Goal: Transaction & Acquisition: Purchase product/service

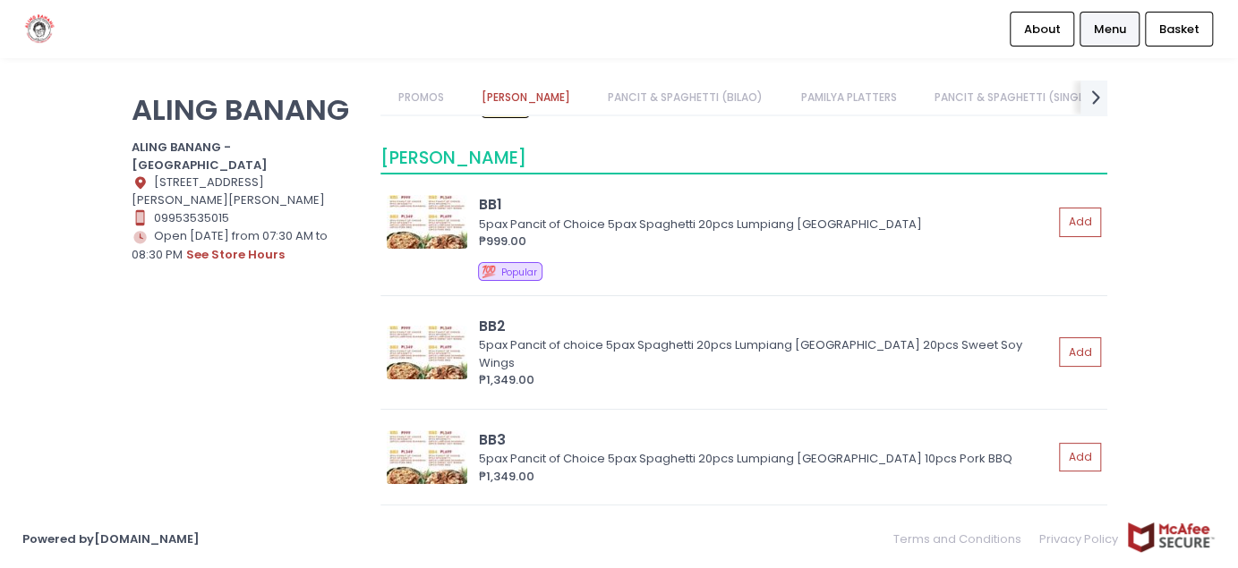
click at [677, 114] on link "PANCIT & SPAGHETTI (BILAO)" at bounding box center [686, 98] width 190 height 34
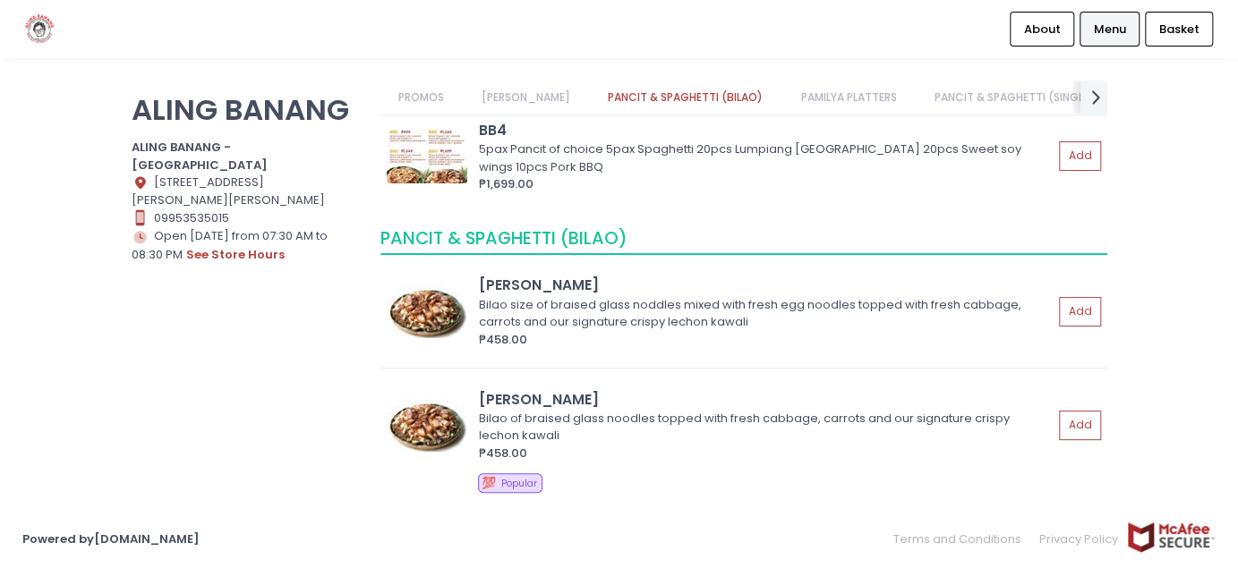
click at [677, 97] on link "PANCIT & SPAGHETTI (BILAO)" at bounding box center [686, 98] width 190 height 34
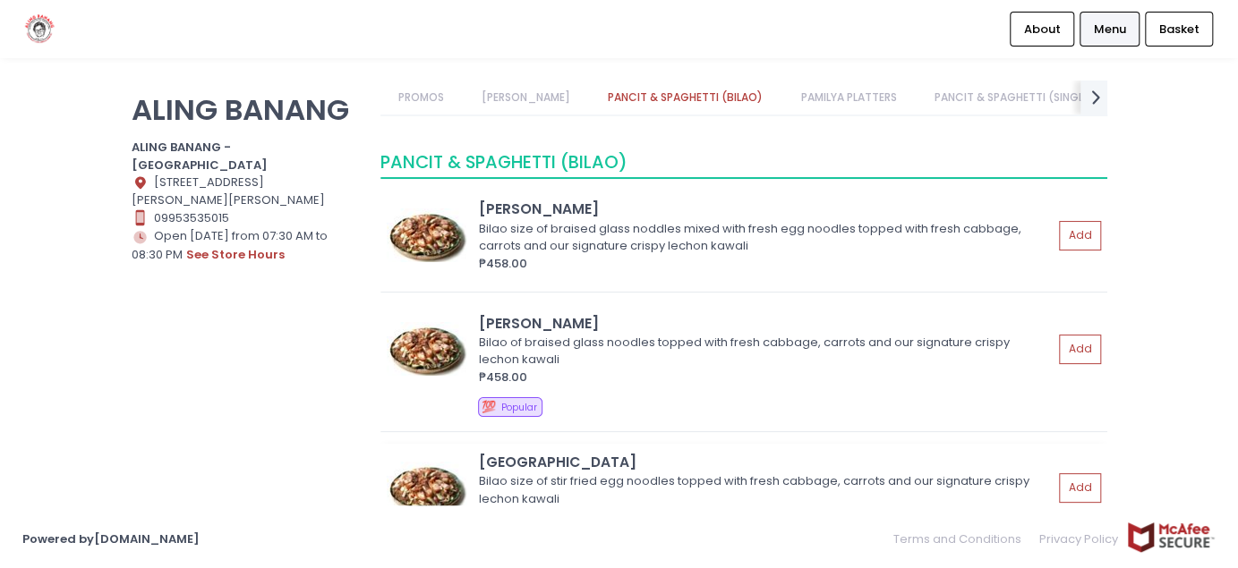
click at [505, 452] on div "[GEOGRAPHIC_DATA]" at bounding box center [766, 462] width 574 height 21
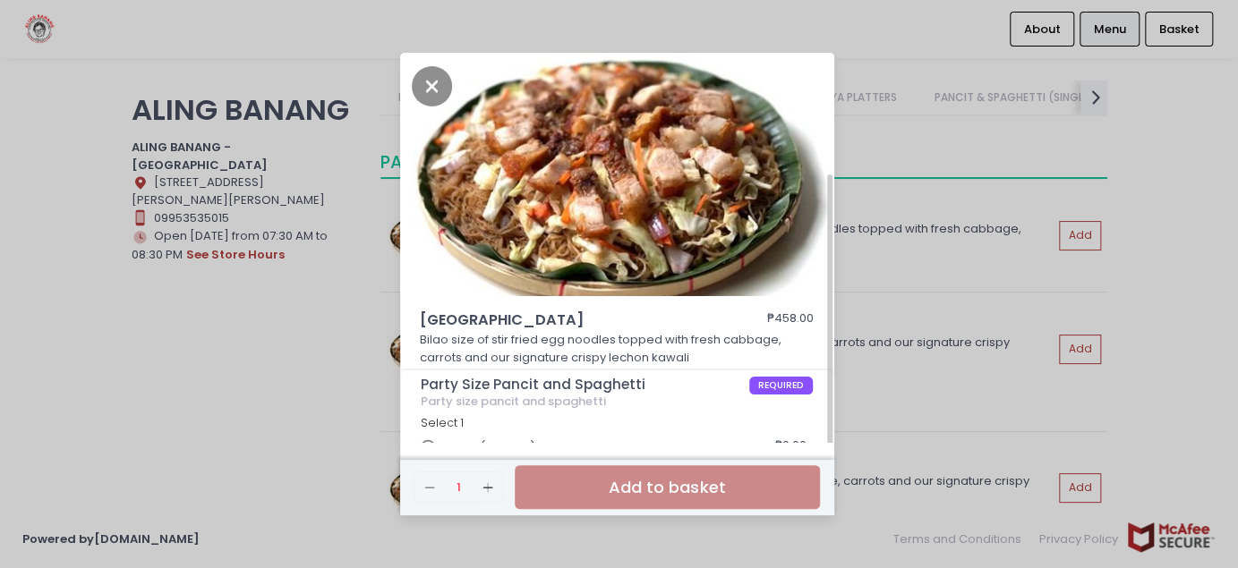
scroll to position [65, 0]
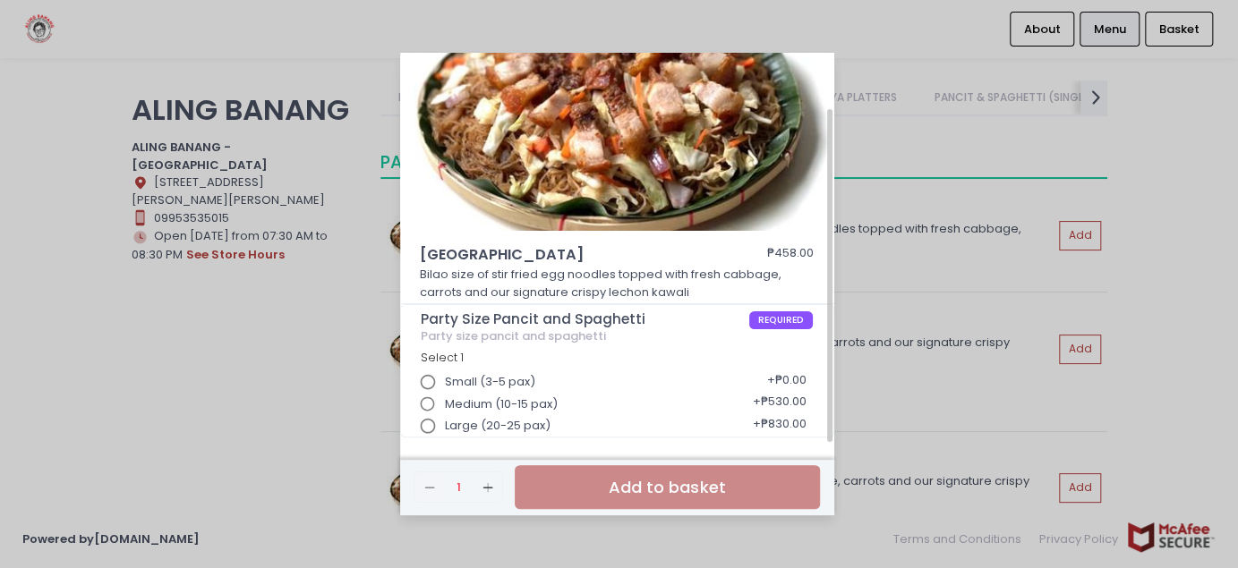
click at [528, 399] on span "Medium (10-15 pax)" at bounding box center [501, 405] width 113 height 18
click at [445, 399] on input "Medium (10-15 pax)" at bounding box center [428, 404] width 34 height 34
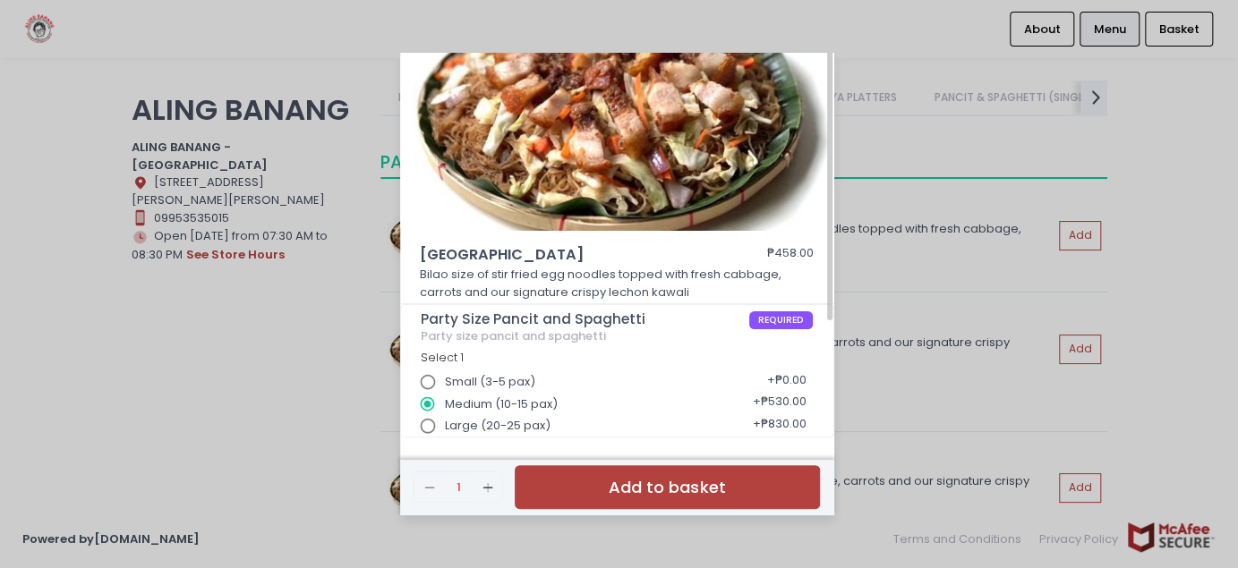
scroll to position [0, 0]
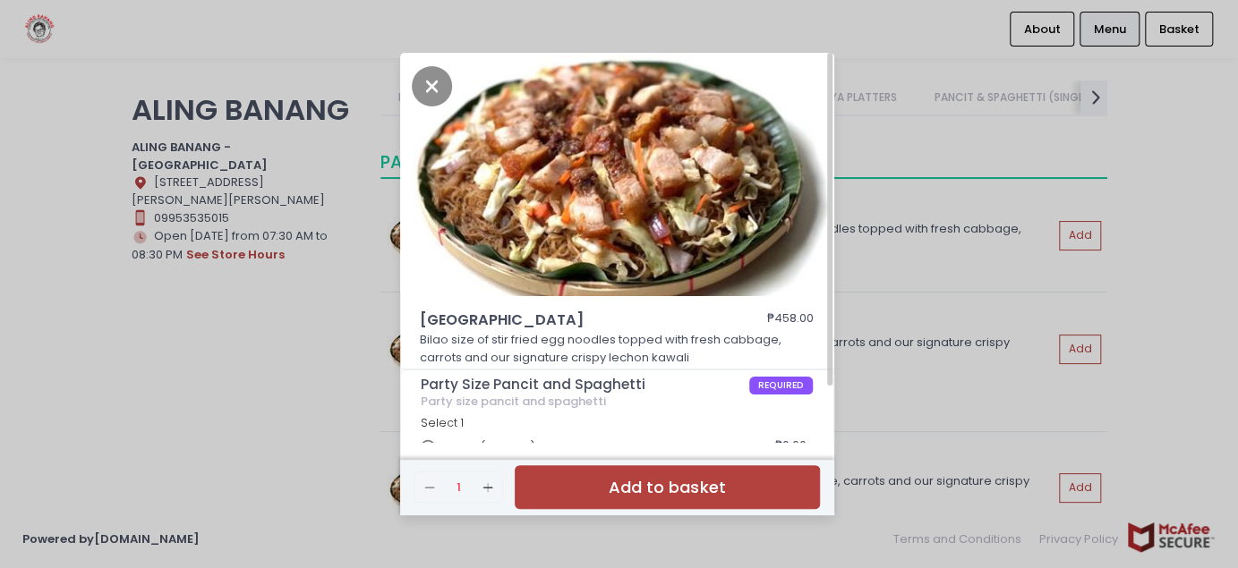
click at [1235, 386] on div "Canton ₱458.00 Bilao size of stir fried egg noodles topped with fresh cabbage, …" at bounding box center [619, 284] width 1238 height 568
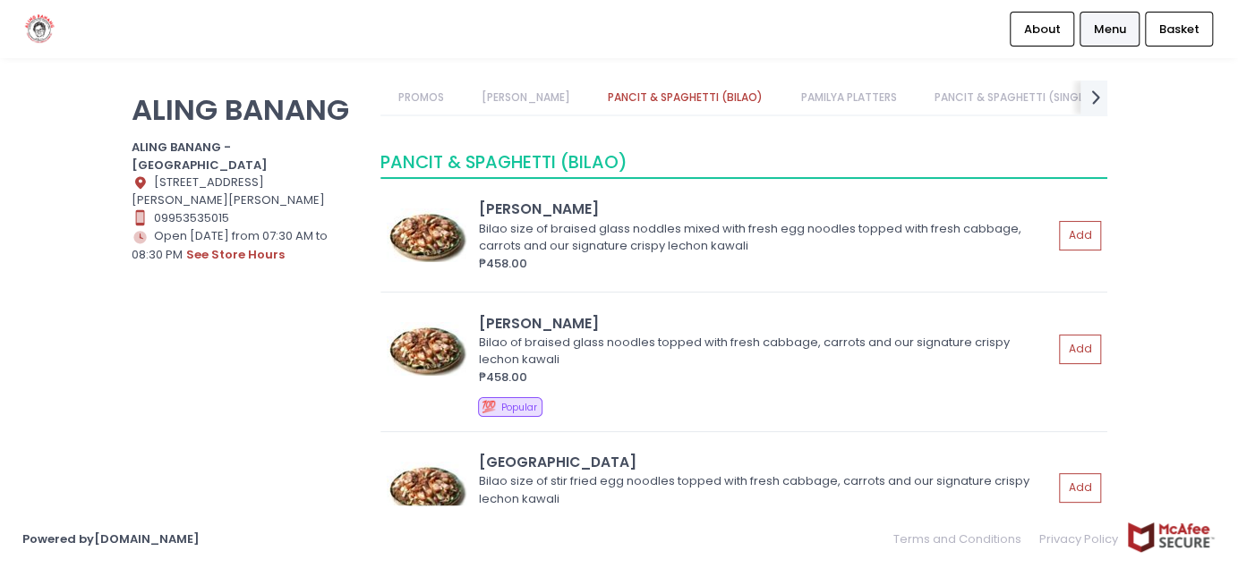
click at [796, 82] on link "PAMILYA PLATTERS" at bounding box center [848, 98] width 131 height 34
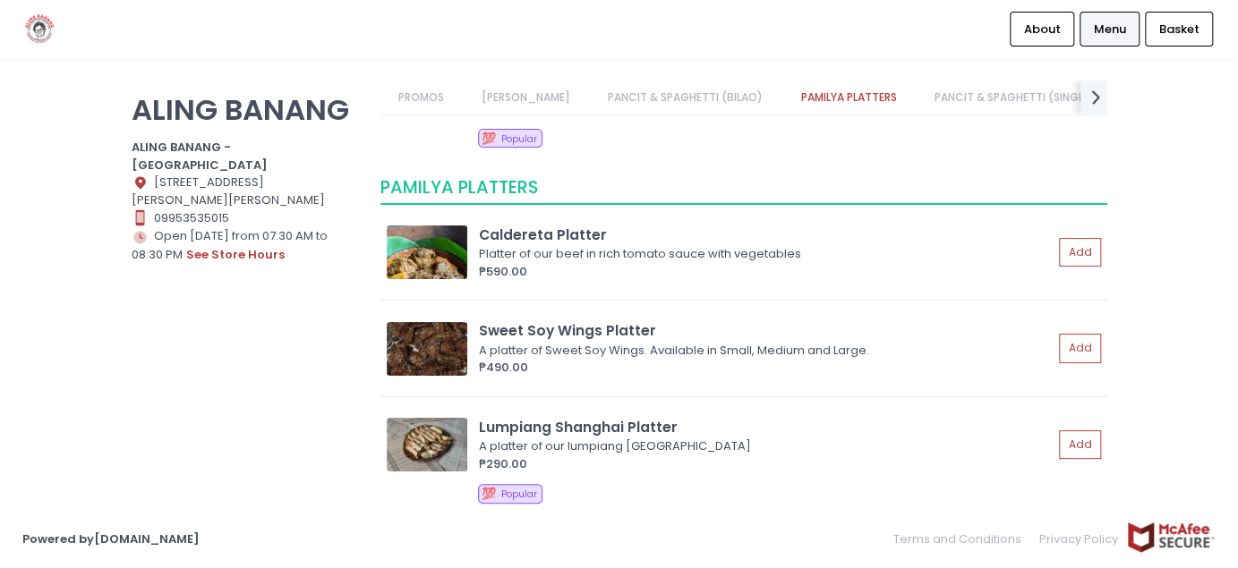
scroll to position [1634, 0]
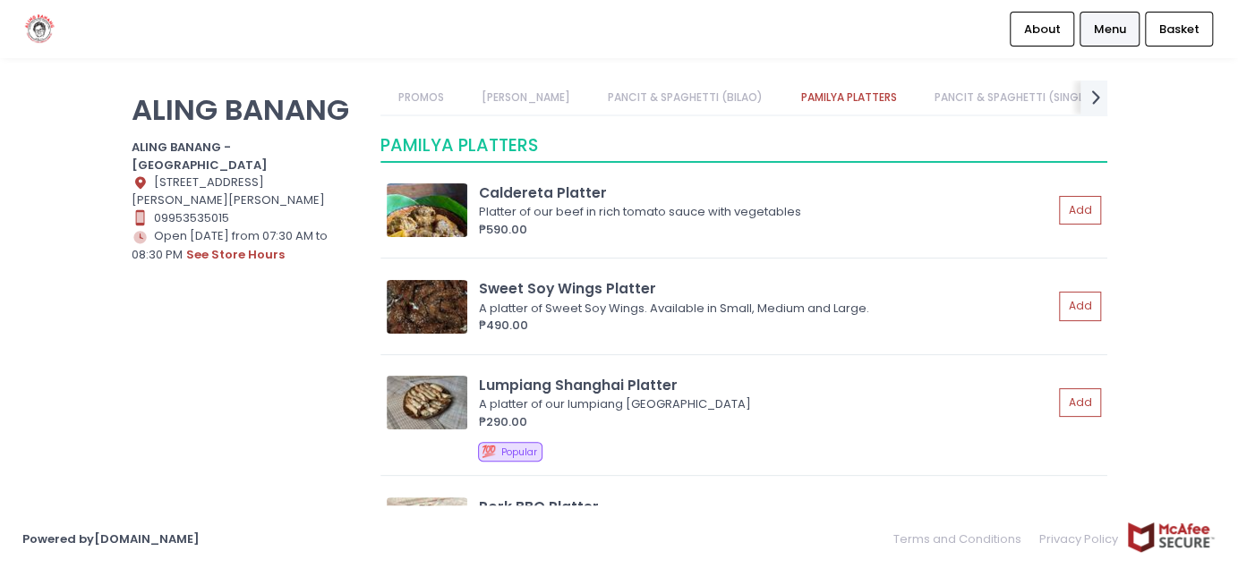
click at [926, 92] on link "PANCIT & SPAGHETTI (SINGLE)" at bounding box center [1013, 98] width 194 height 34
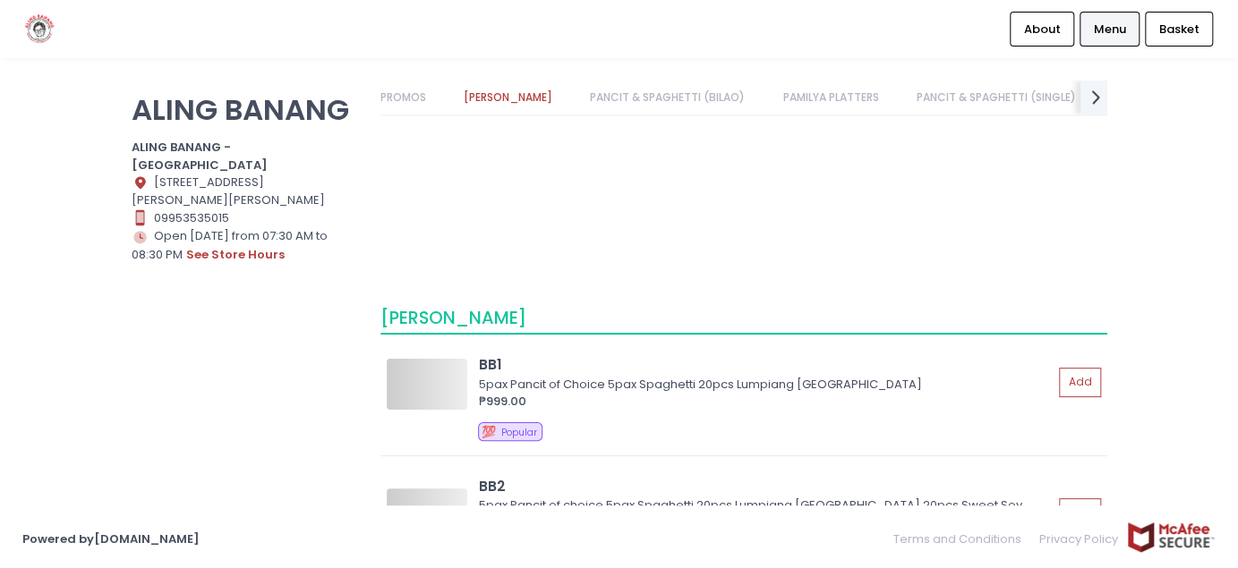
scroll to position [0, 0]
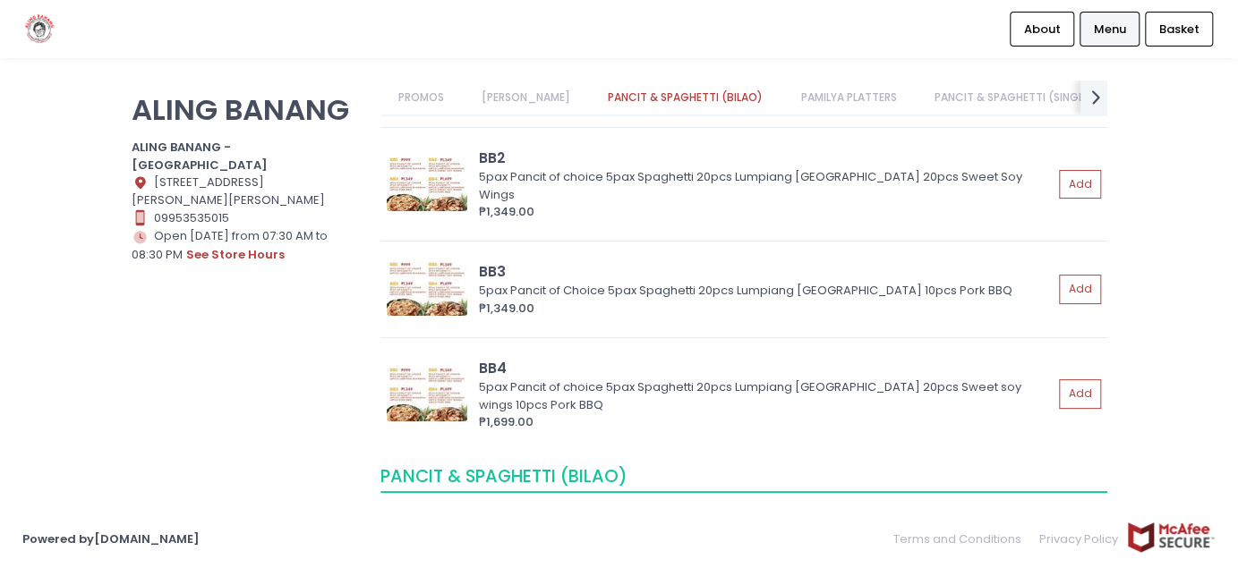
click at [540, 82] on link "[PERSON_NAME]" at bounding box center [525, 98] width 123 height 34
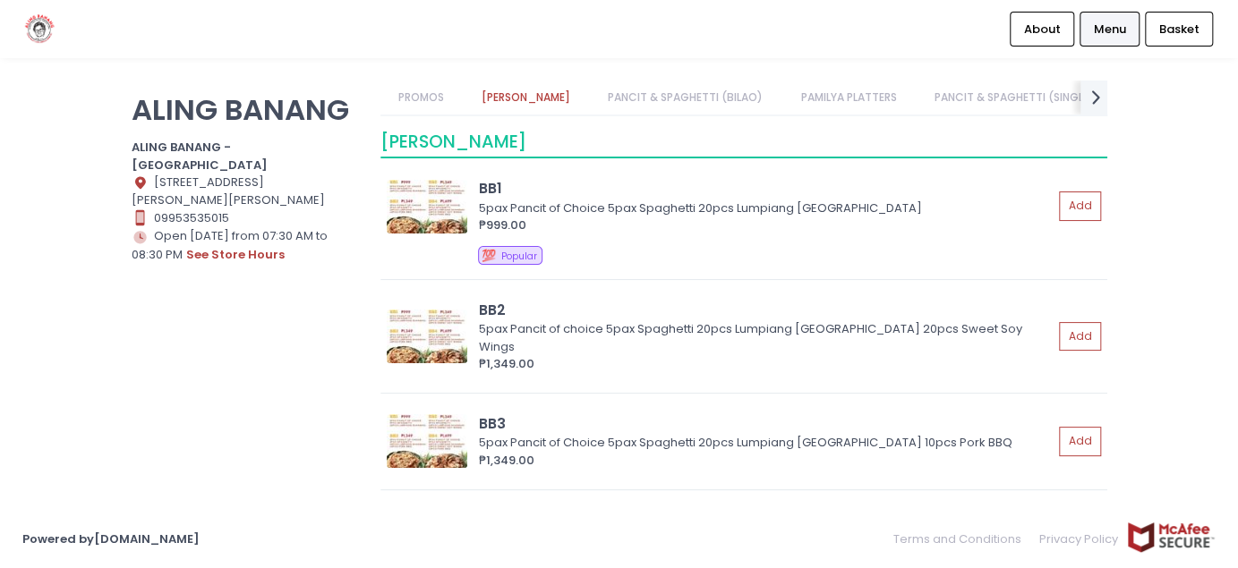
scroll to position [179, 0]
click at [547, 96] on link "[PERSON_NAME]" at bounding box center [525, 98] width 123 height 34
click at [683, 217] on div "₱999.00" at bounding box center [766, 226] width 574 height 18
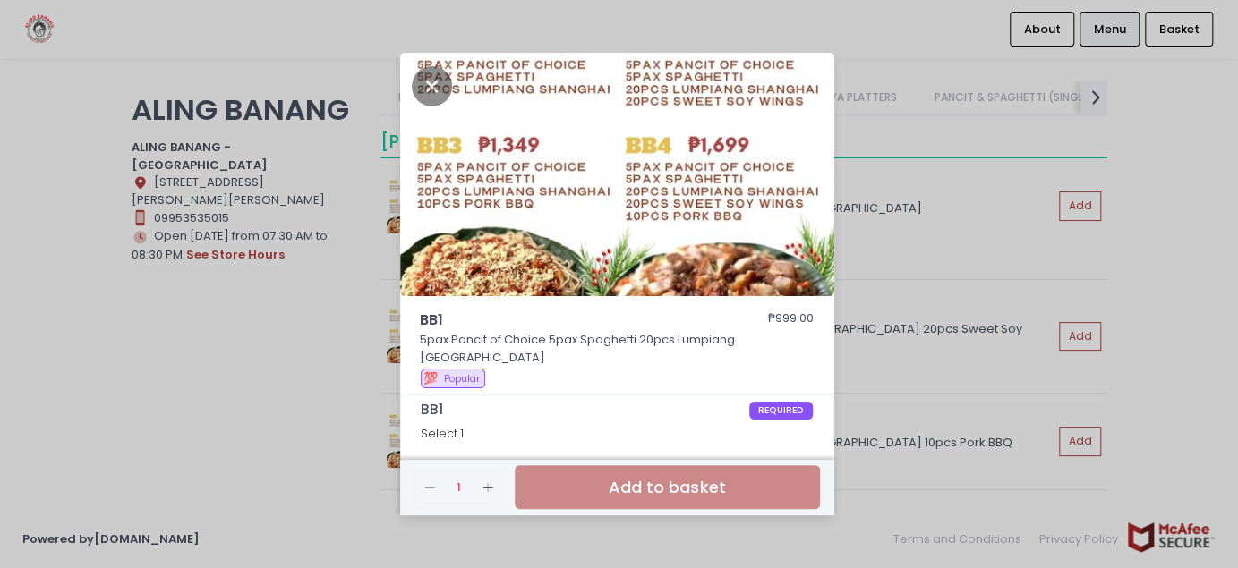
scroll to position [202, 0]
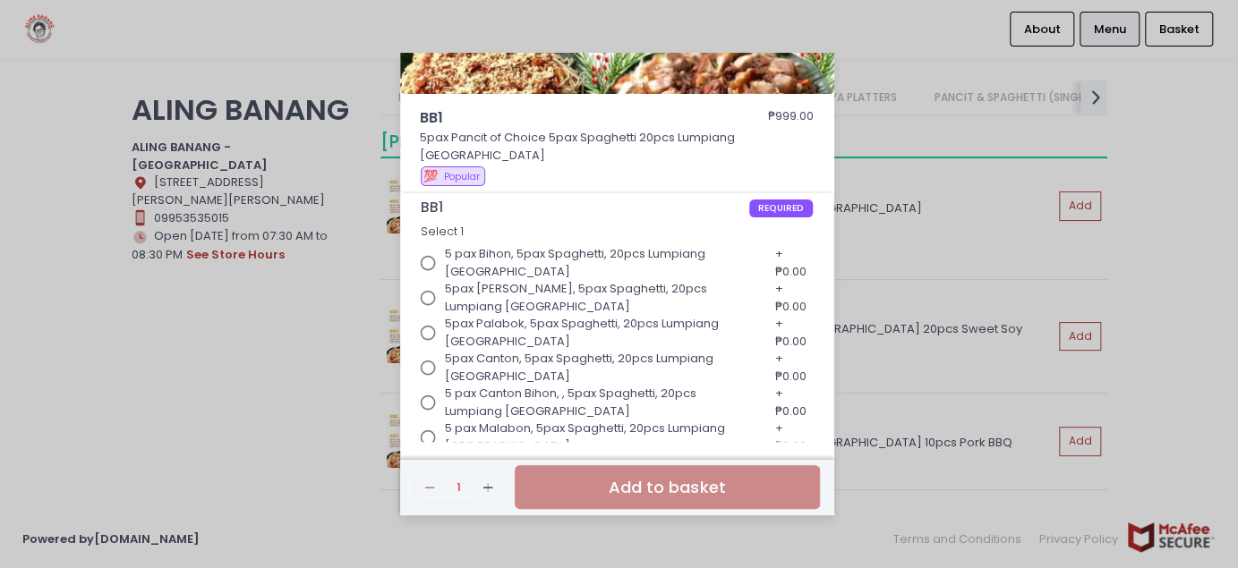
click at [896, 284] on div "BB1 ₱999.00 5pax Pancit of Choice 5pax Spaghetti 20pcs Lumpiang [GEOGRAPHIC_DAT…" at bounding box center [619, 284] width 1238 height 568
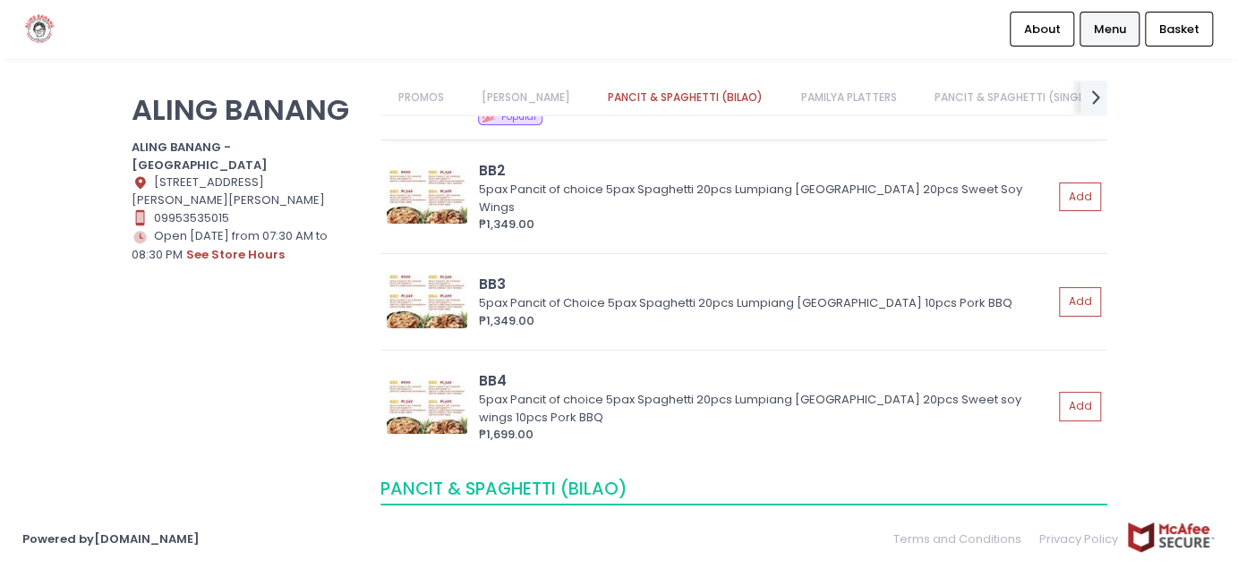
scroll to position [345, 0]
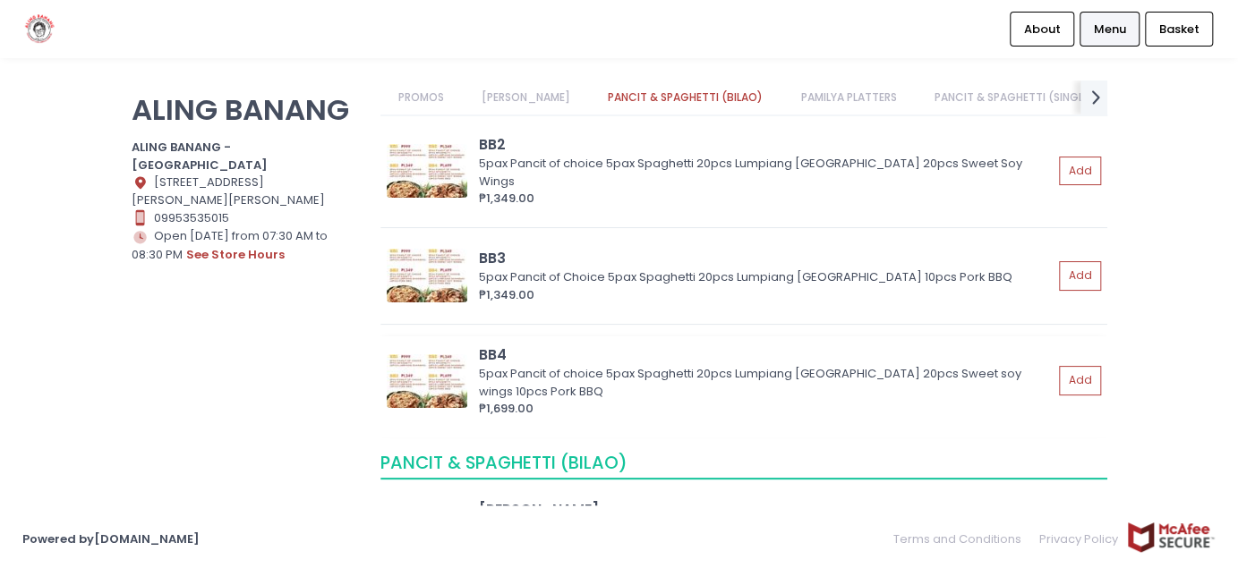
click at [888, 345] on div "BB4" at bounding box center [766, 355] width 574 height 21
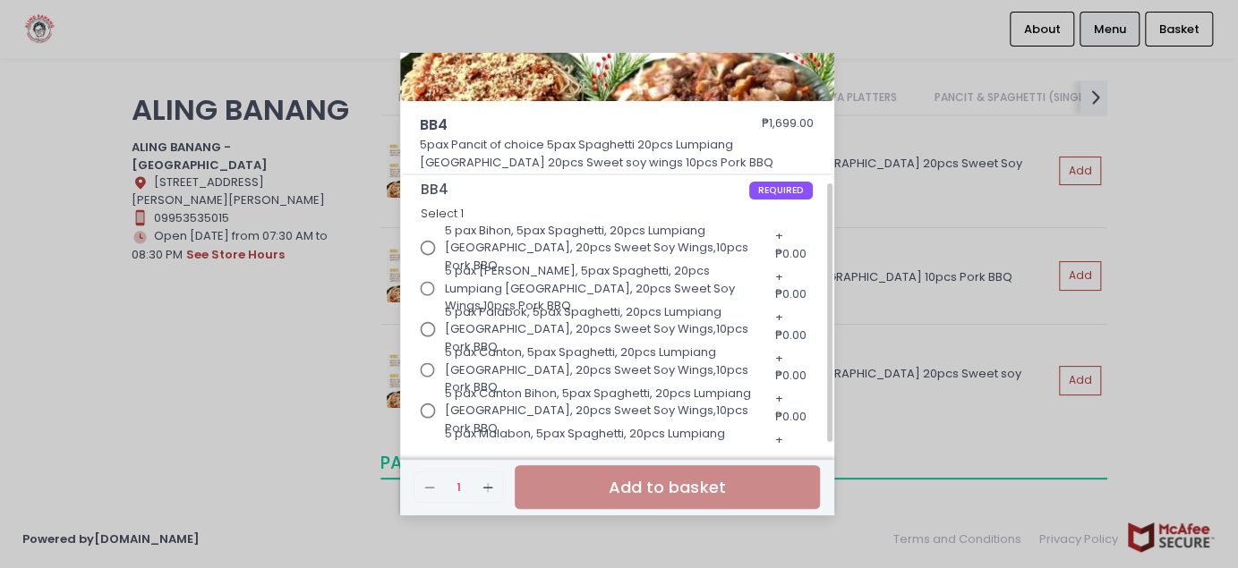
scroll to position [0, 0]
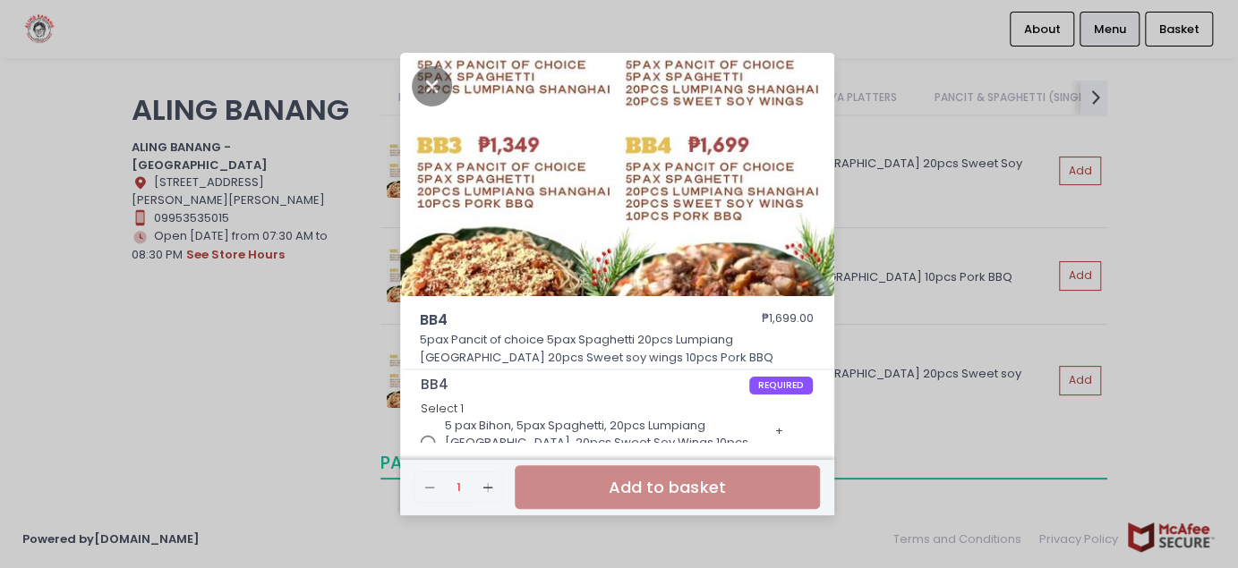
click at [852, 124] on div "BB4 ₱1,699.00 5pax Pancit of choice 5pax Spaghetti 20pcs Lumpiang [GEOGRAPHIC_D…" at bounding box center [619, 284] width 1238 height 568
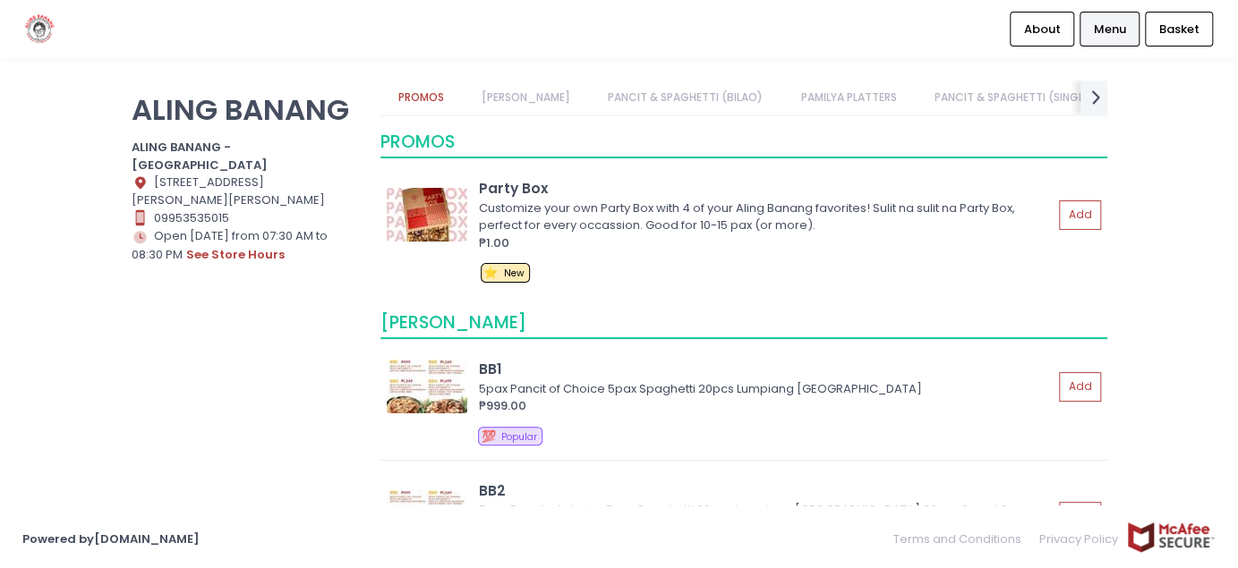
click at [1015, 105] on link "PANCIT & SPAGHETTI (SINGLE)" at bounding box center [1013, 98] width 194 height 34
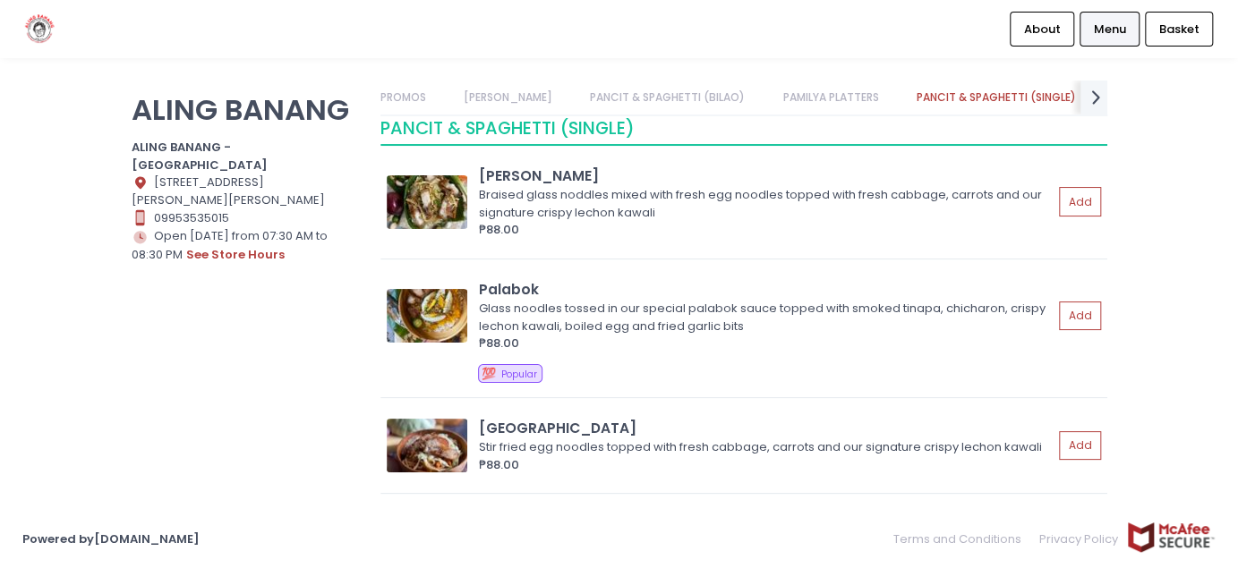
scroll to position [2509, 0]
click at [1089, 95] on icon "next Created with Sketch." at bounding box center [1095, 97] width 26 height 26
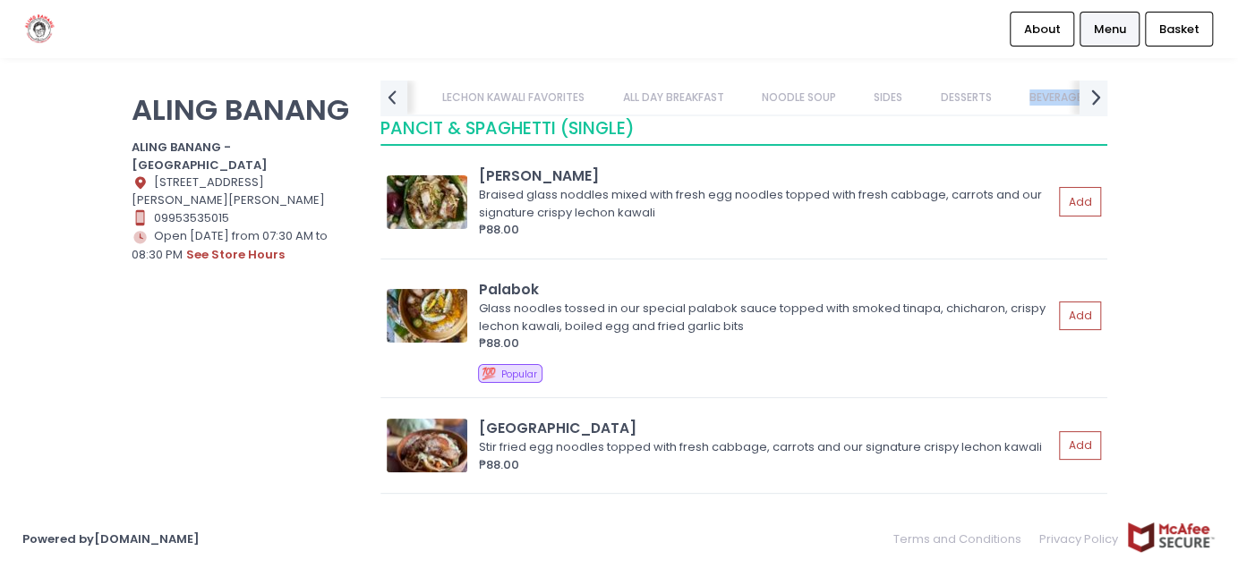
click at [1089, 95] on link "BEVERAGES" at bounding box center [1058, 98] width 94 height 34
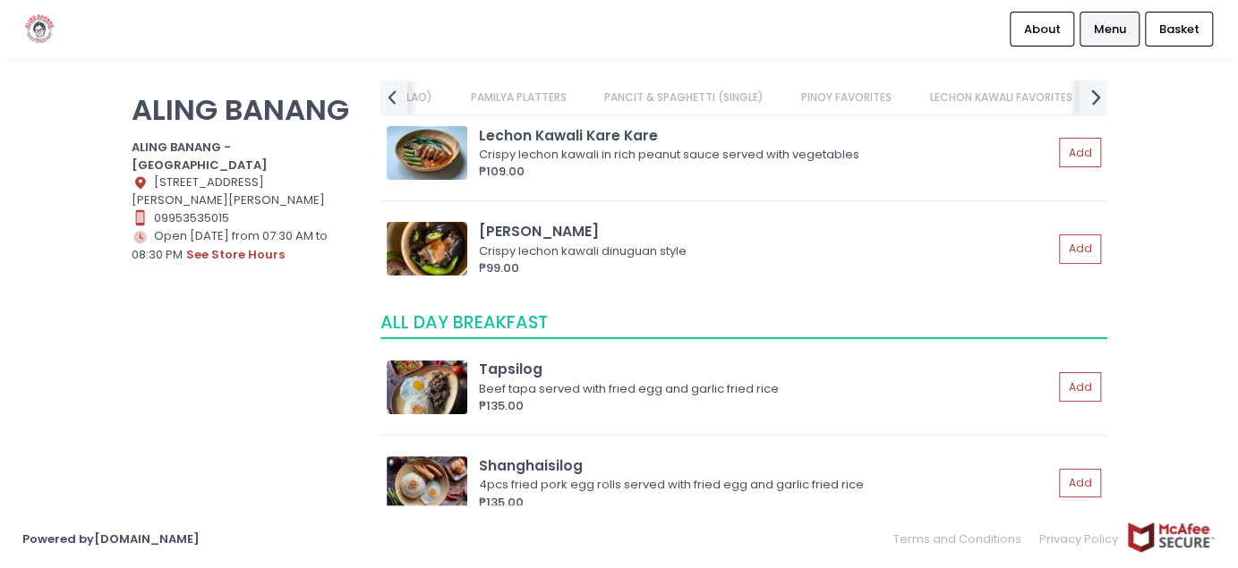
scroll to position [0, 495]
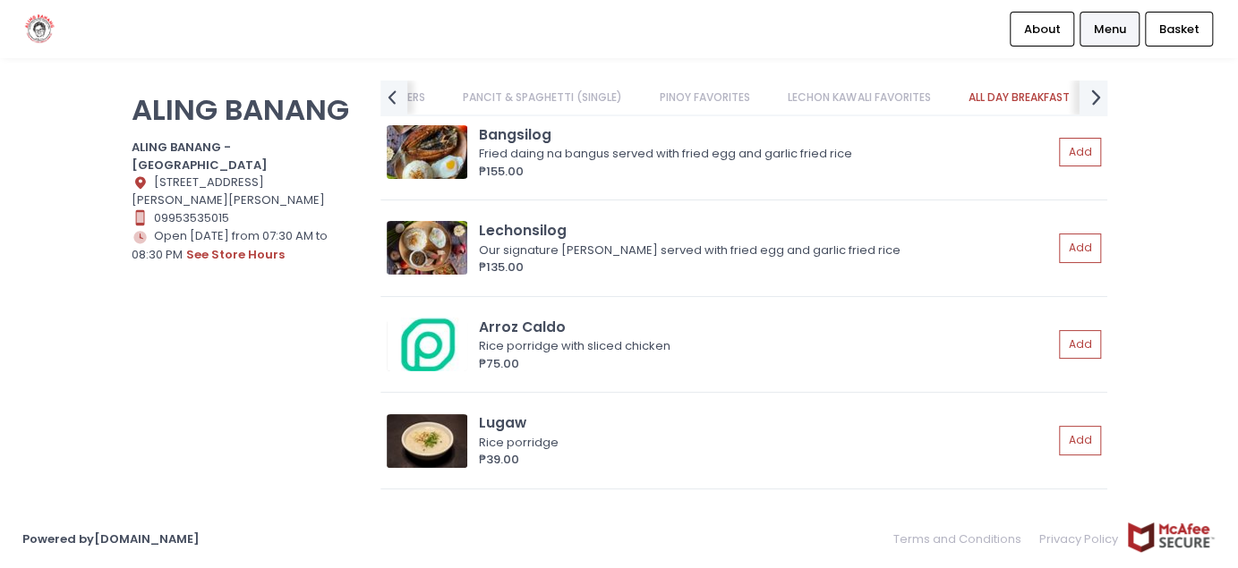
click at [1089, 95] on icon "next Created with Sketch." at bounding box center [1095, 97] width 26 height 26
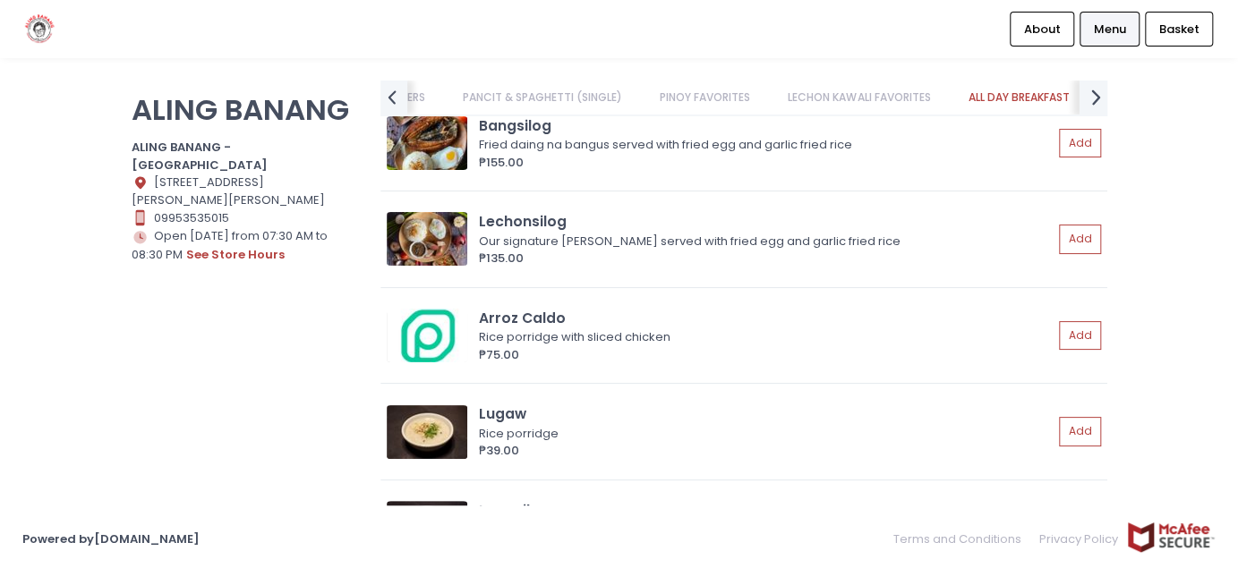
scroll to position [0, 831]
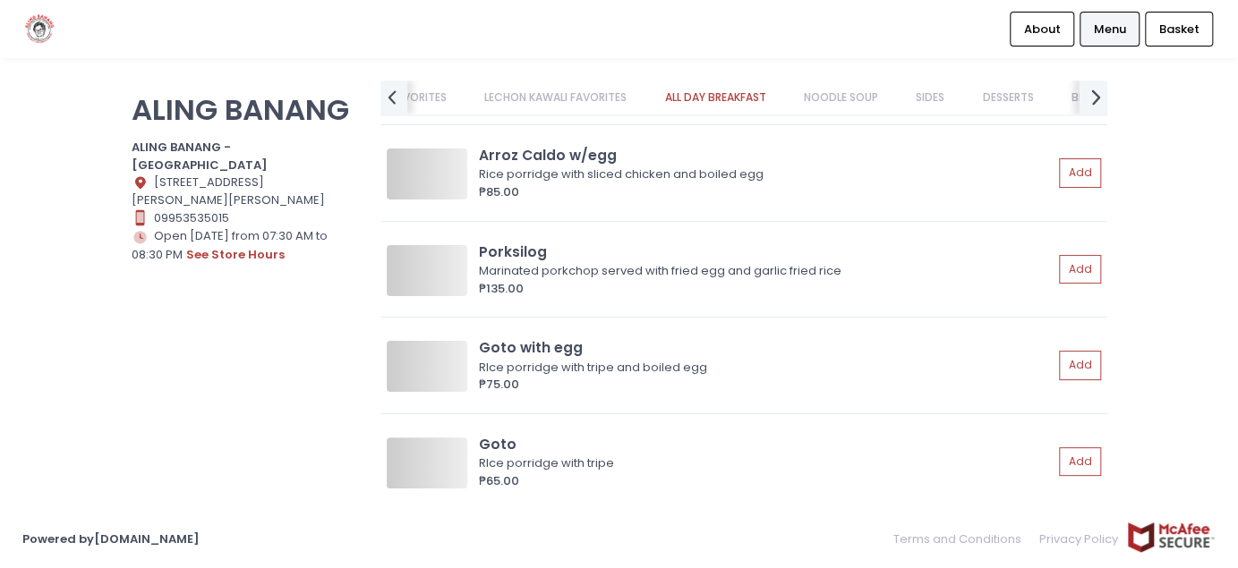
click at [1089, 95] on icon "next Created with Sketch." at bounding box center [1095, 97] width 26 height 26
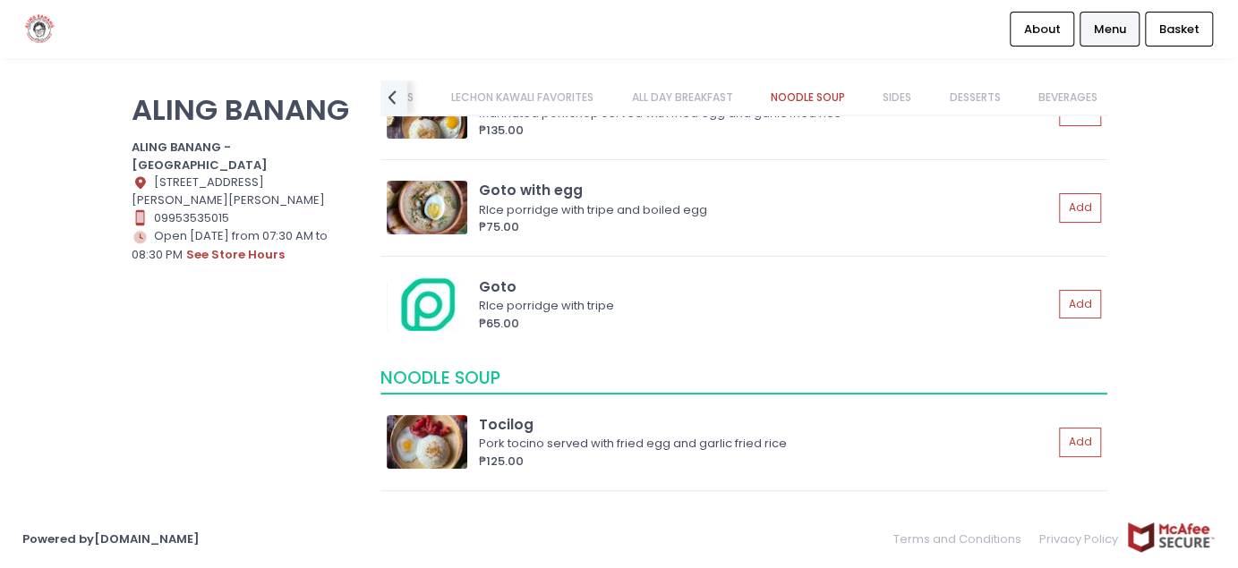
scroll to position [0, 840]
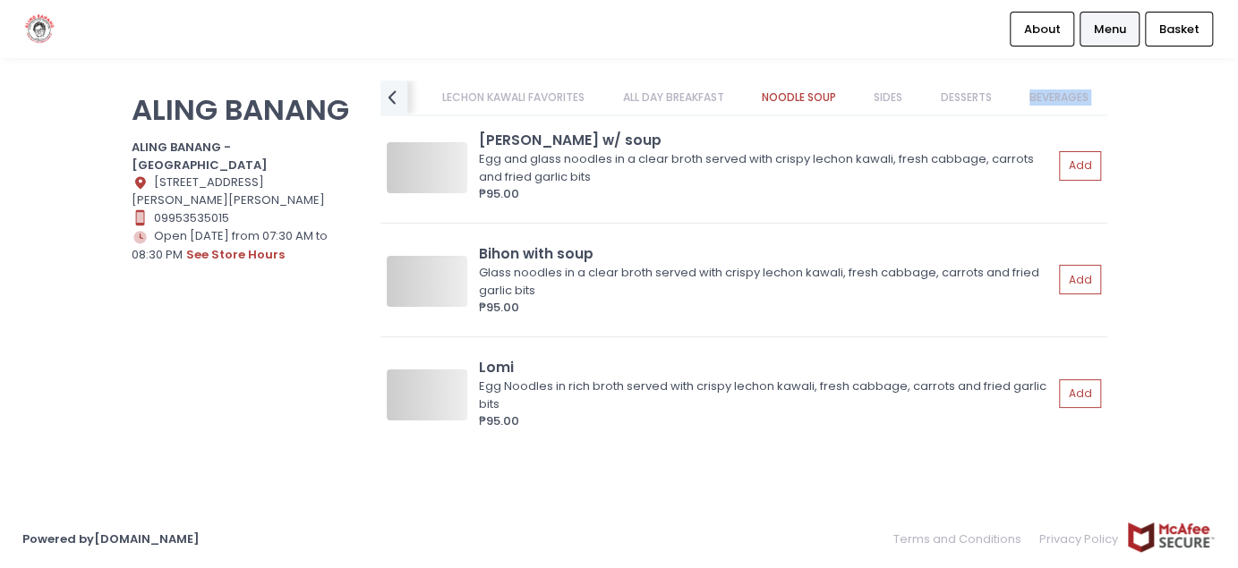
click at [1089, 95] on link "BEVERAGES" at bounding box center [1058, 98] width 94 height 34
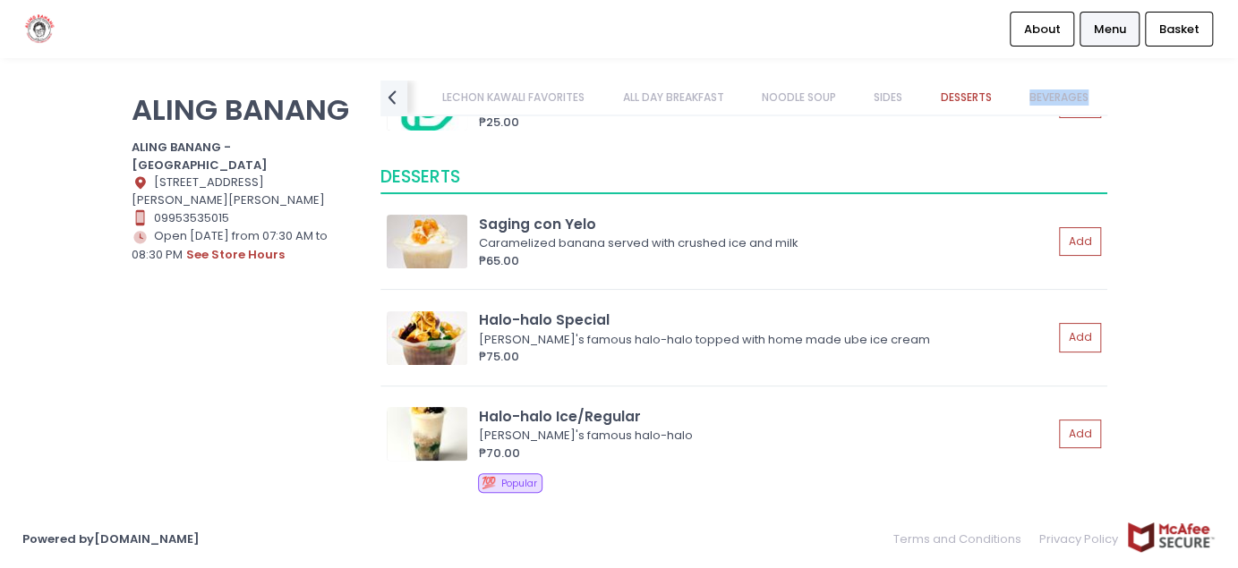
click at [1089, 95] on link "BEVERAGES" at bounding box center [1058, 98] width 94 height 34
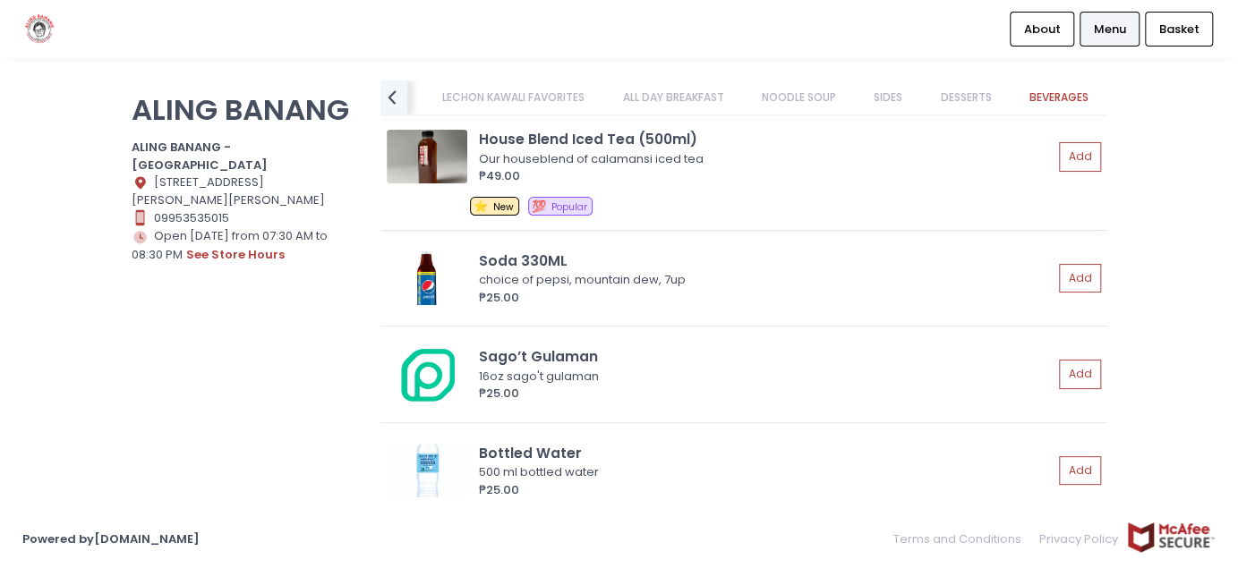
scroll to position [7984, 0]
